Goal: Transaction & Acquisition: Purchase product/service

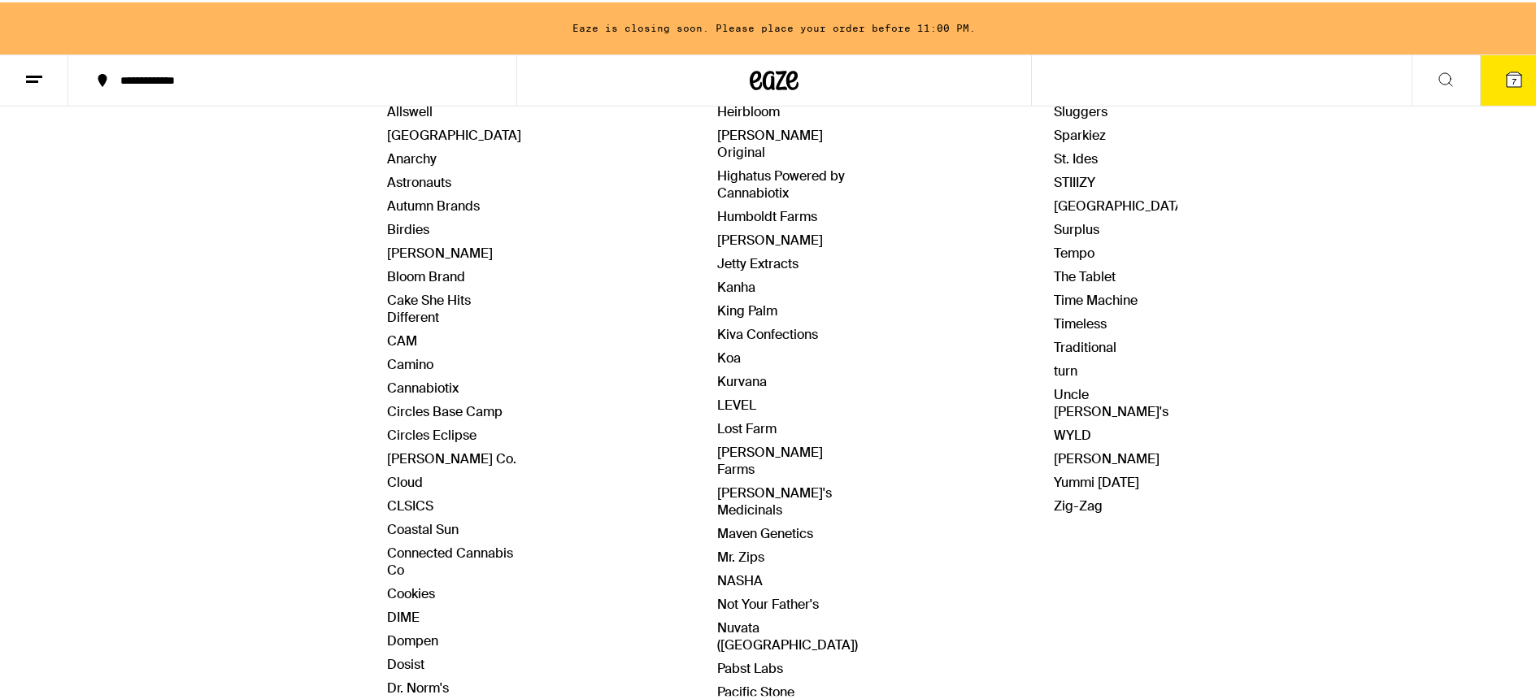
scroll to position [255, 0]
click at [765, 163] on link "Highatus Powered by Cannabiotix" at bounding box center [781, 180] width 128 height 34
click at [735, 163] on link "Highatus Powered by Cannabiotix" at bounding box center [781, 180] width 128 height 34
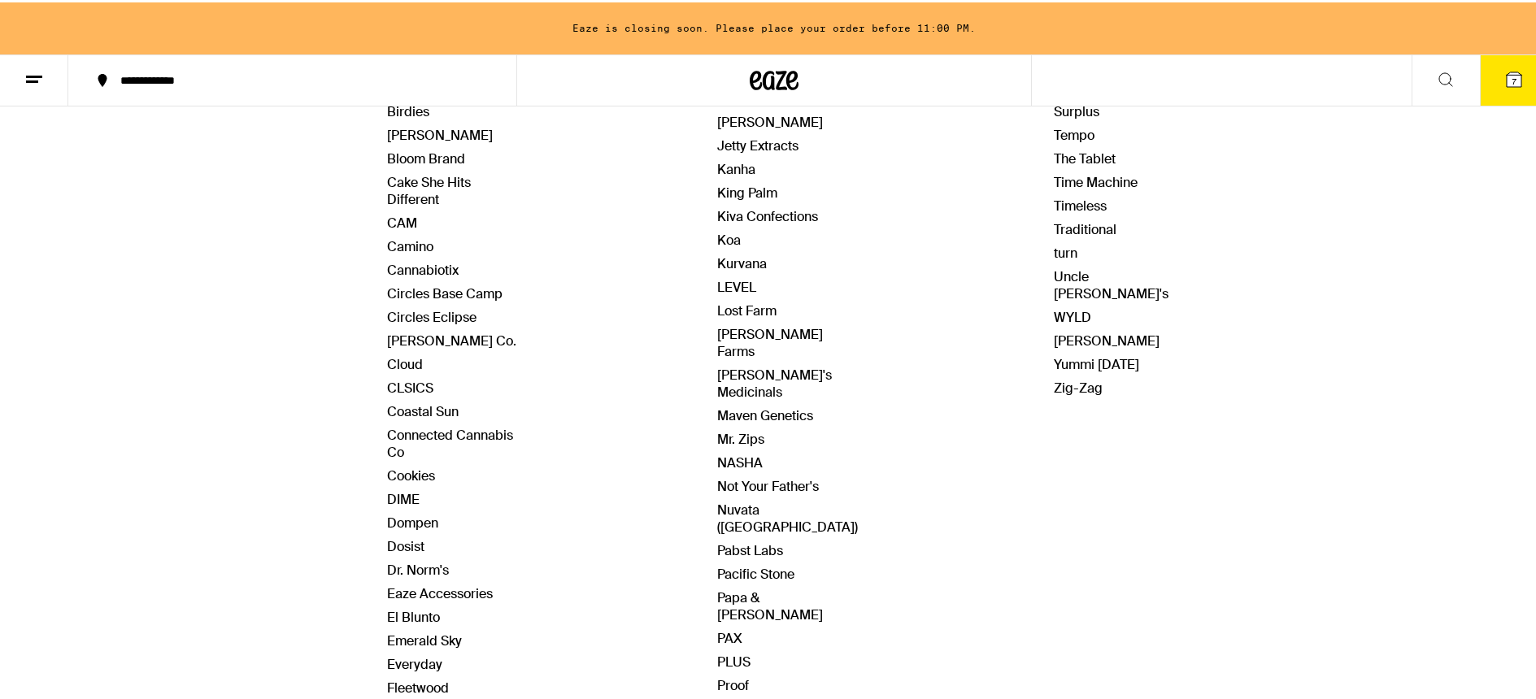
scroll to position [46, 0]
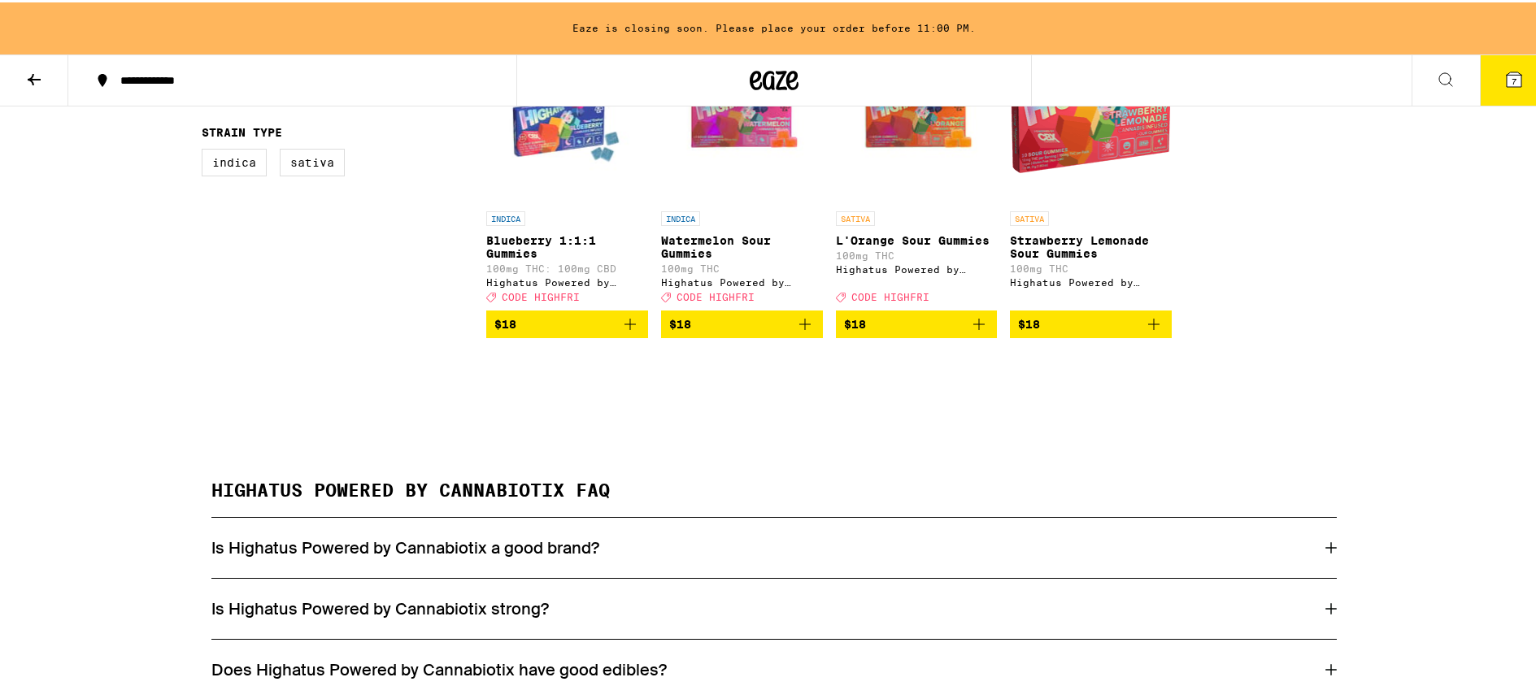
scroll to position [489, 0]
